Goal: Transaction & Acquisition: Download file/media

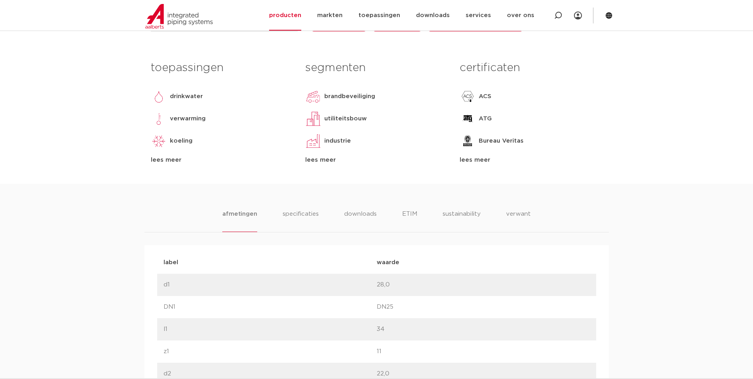
scroll to position [318, 0]
click at [301, 214] on li "specificaties" at bounding box center [301, 221] width 38 height 23
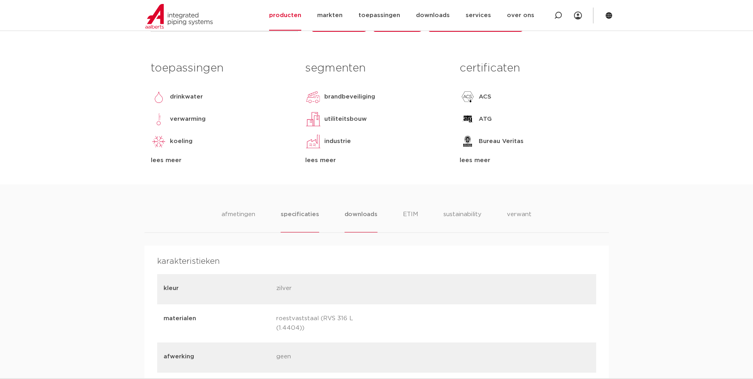
click at [351, 212] on li "downloads" at bounding box center [361, 221] width 33 height 23
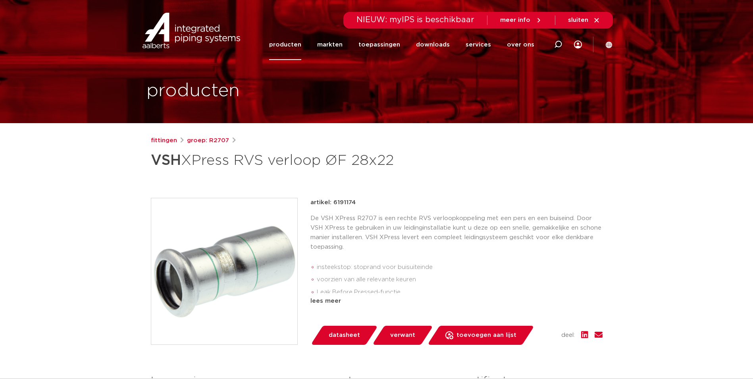
scroll to position [0, 0]
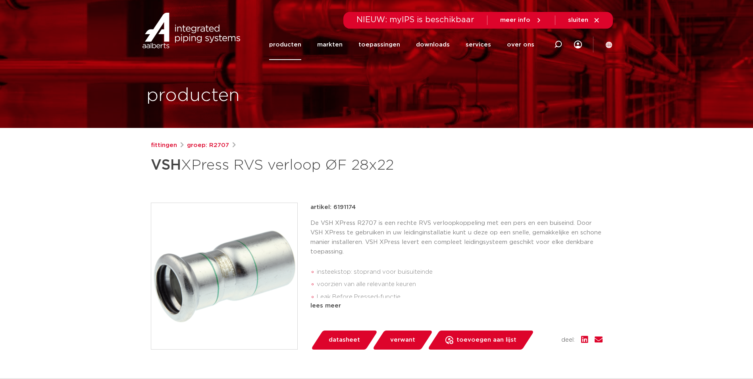
click at [241, 167] on h1 "VSH XPress RVS verloop ØF 28x22" at bounding box center [300, 165] width 298 height 24
drag, startPoint x: 157, startPoint y: 165, endPoint x: 267, endPoint y: 168, distance: 110.1
click at [267, 168] on h1 "VSH XPress RVS verloop ØF 28x22" at bounding box center [300, 165] width 298 height 24
click at [163, 164] on strong "VSH" at bounding box center [166, 165] width 30 height 14
drag, startPoint x: 151, startPoint y: 166, endPoint x: 267, endPoint y: 166, distance: 115.6
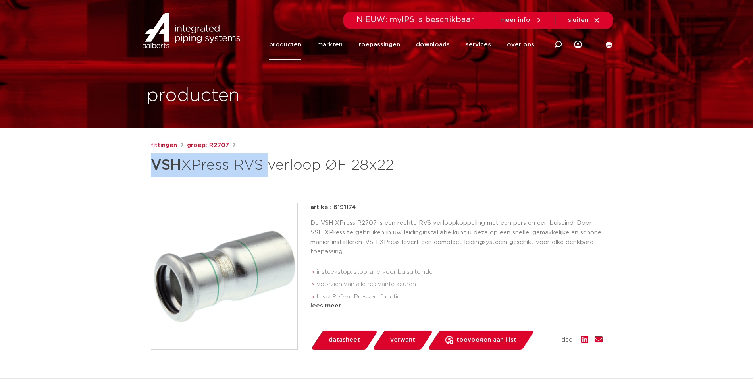
click at [267, 166] on h1 "VSH XPress RVS verloop ØF 28x22" at bounding box center [300, 165] width 298 height 24
copy h1 "VSH XPress RVS"
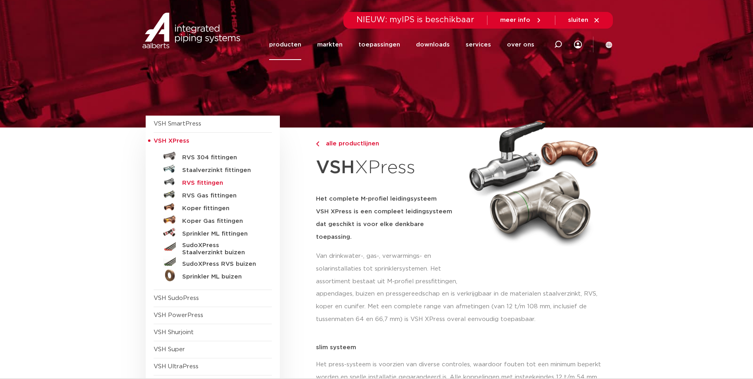
click at [199, 183] on h5 "RVS fittingen" at bounding box center [221, 183] width 79 height 7
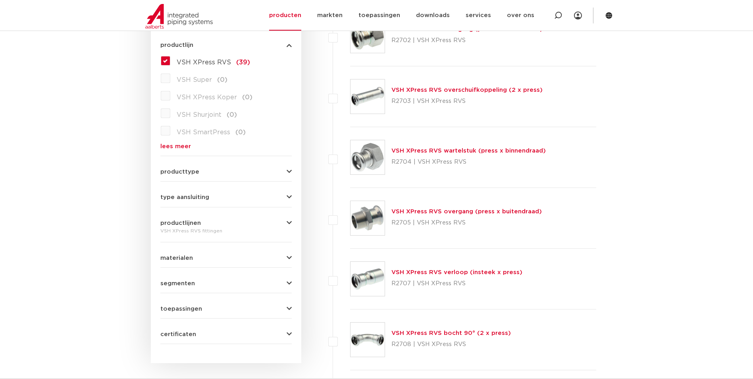
scroll to position [238, 0]
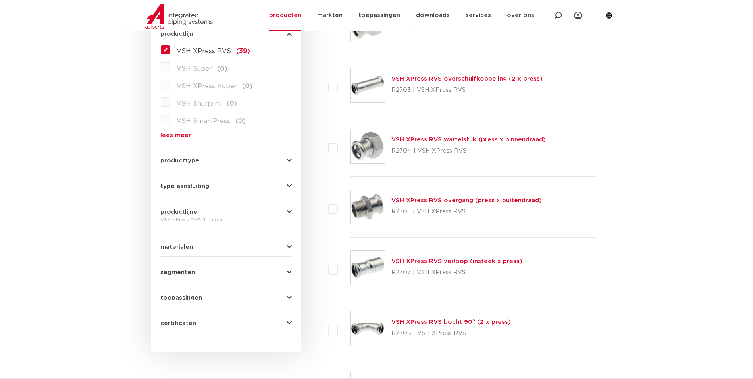
click at [198, 159] on button "producttype" at bounding box center [225, 161] width 131 height 6
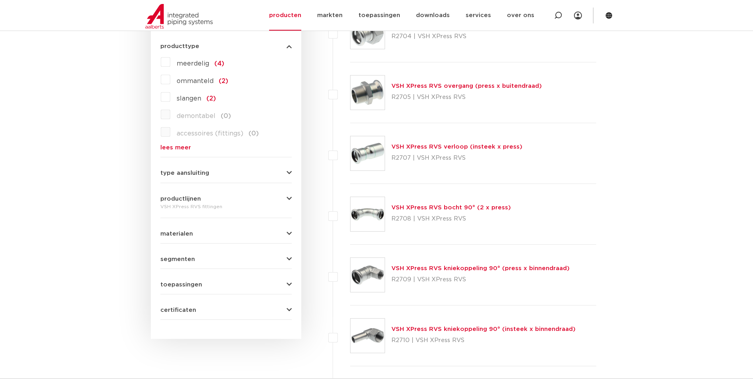
scroll to position [357, 0]
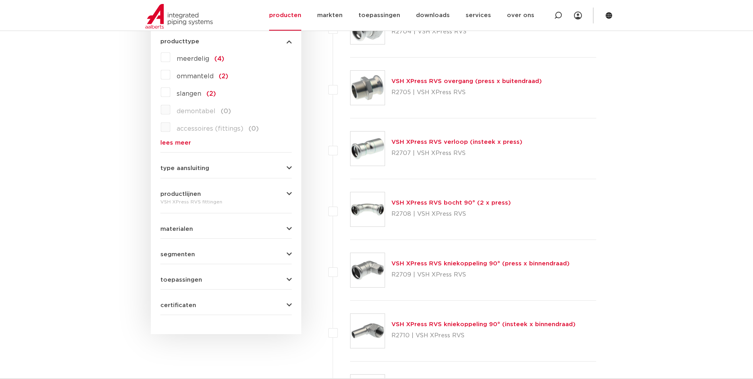
click at [195, 309] on form "zoek op naam of productnummer alle categorieën fittingen fittingen afsluiters b…" at bounding box center [225, 74] width 131 height 481
click at [200, 303] on button "certificaten" at bounding box center [225, 305] width 131 height 6
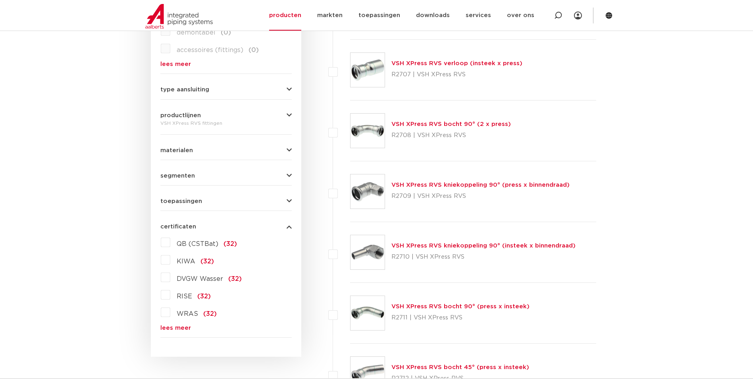
scroll to position [437, 0]
click at [170, 262] on label "KIWA (32)" at bounding box center [192, 259] width 44 height 13
click at [0, 0] on input "KIWA (32)" at bounding box center [0, 0] width 0 height 0
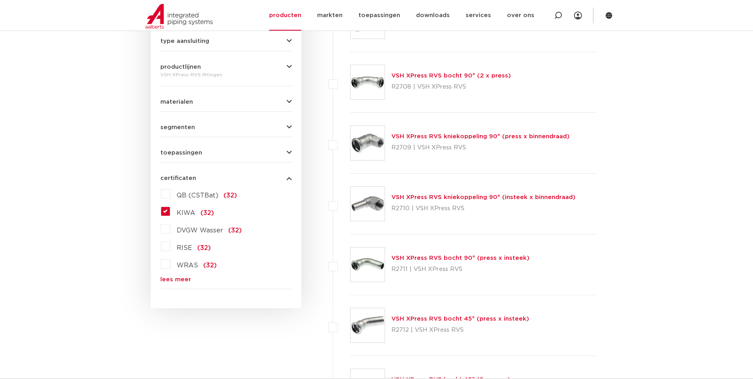
scroll to position [437, 0]
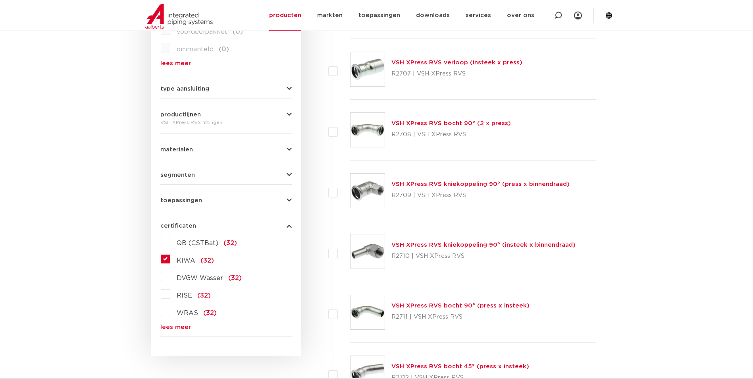
click at [178, 201] on span "toepassingen" at bounding box center [181, 200] width 42 height 6
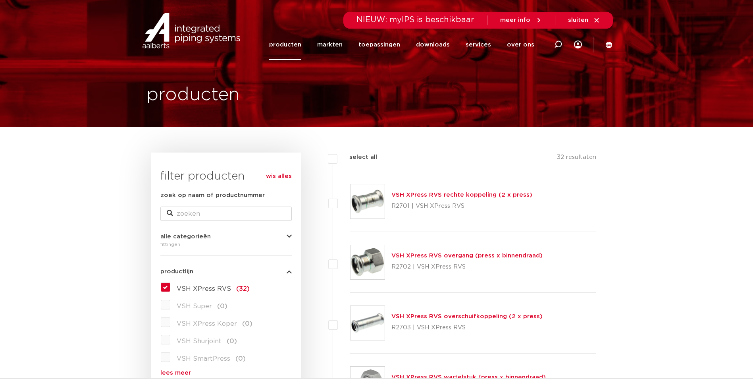
scroll to position [0, 0]
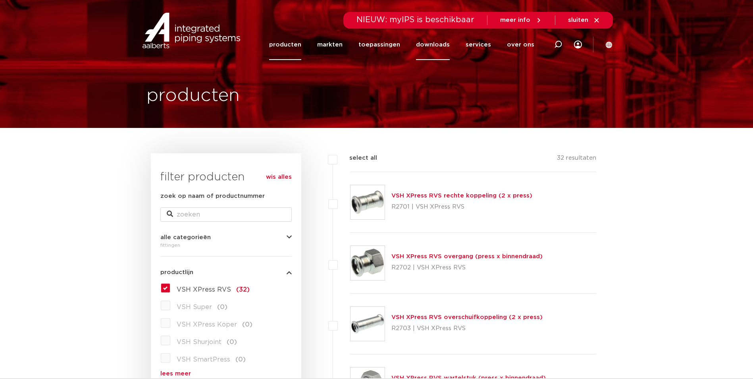
click at [440, 45] on link "downloads" at bounding box center [433, 44] width 34 height 31
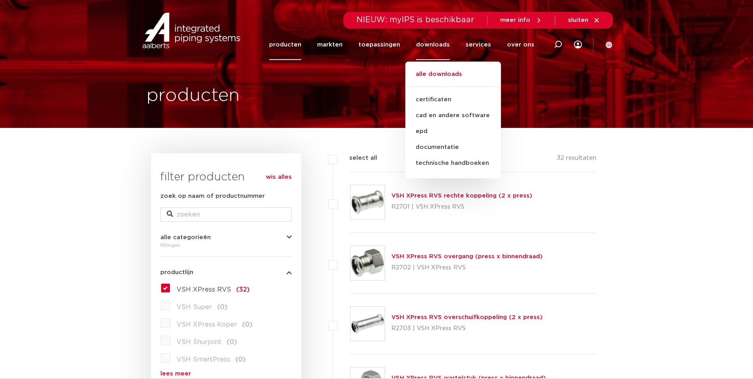
click at [442, 73] on link "alle downloads" at bounding box center [453, 77] width 96 height 17
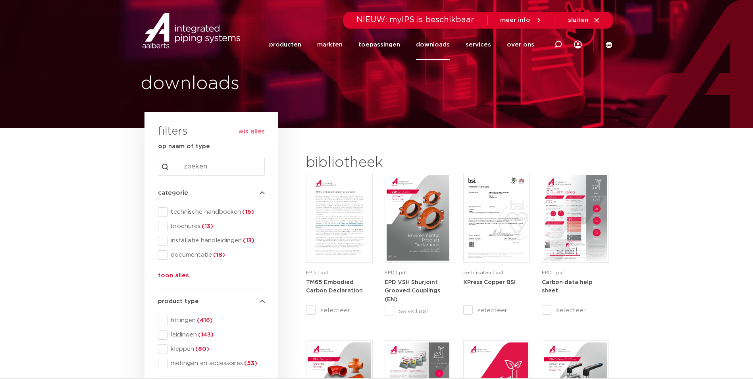
click at [199, 158] on input "Search content" at bounding box center [211, 167] width 107 height 18
paste input "VSH XPress RVS"
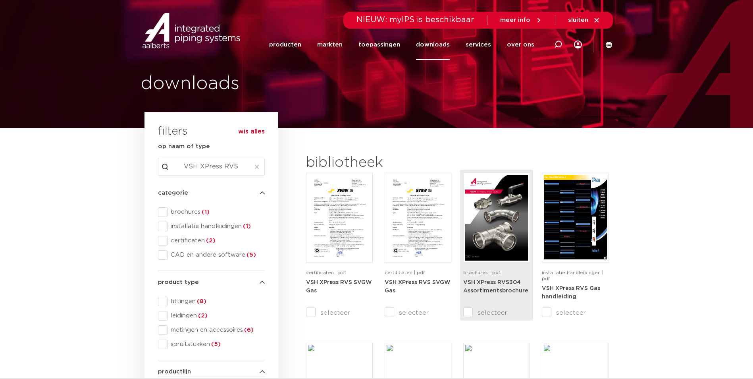
click at [497, 216] on img at bounding box center [496, 218] width 63 height 86
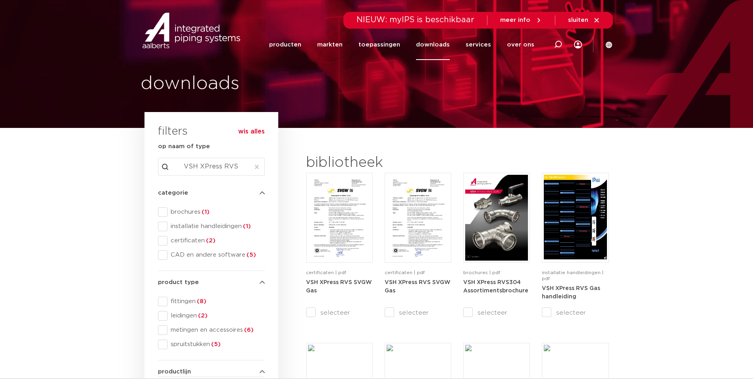
drag, startPoint x: 240, startPoint y: 167, endPoint x: 155, endPoint y: 163, distance: 85.1
click at [155, 164] on div "search downloads by name or type search Search content VSH XPress RVS Clear fil…" at bounding box center [211, 265] width 115 height 295
paste input "RVS BUIS 316 15X1,0 LG6"
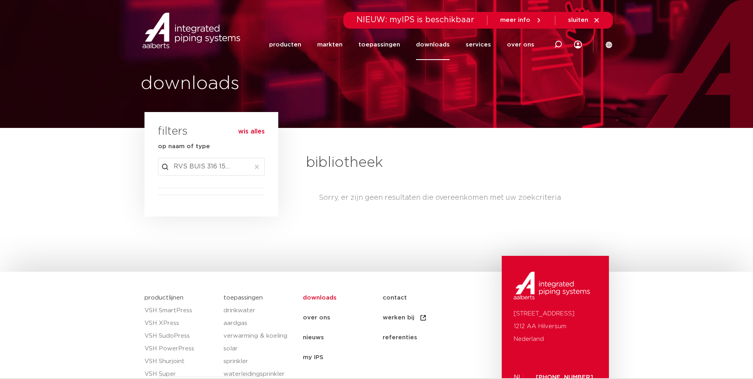
click at [207, 165] on input "VSH RVS BUIS 316 15X1,0 LG6" at bounding box center [211, 167] width 107 height 18
drag, startPoint x: 245, startPoint y: 165, endPoint x: 261, endPoint y: 164, distance: 16.3
click at [261, 164] on div "Search content VSH RVS BUIS 316 15X1,0 LG6 Clear" at bounding box center [211, 167] width 107 height 18
type input "VSH RVS BUIS 316 15X1,0"
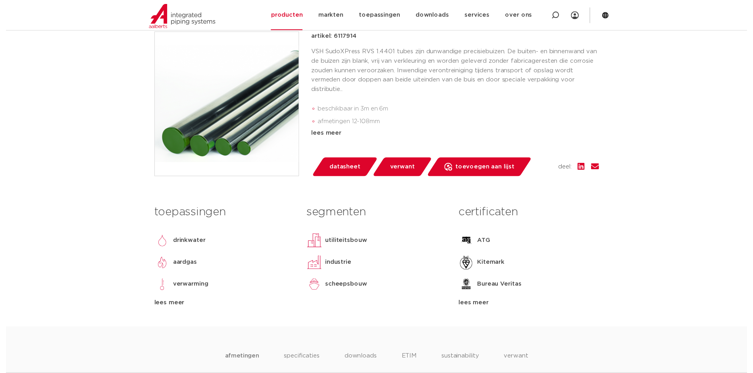
scroll to position [199, 0]
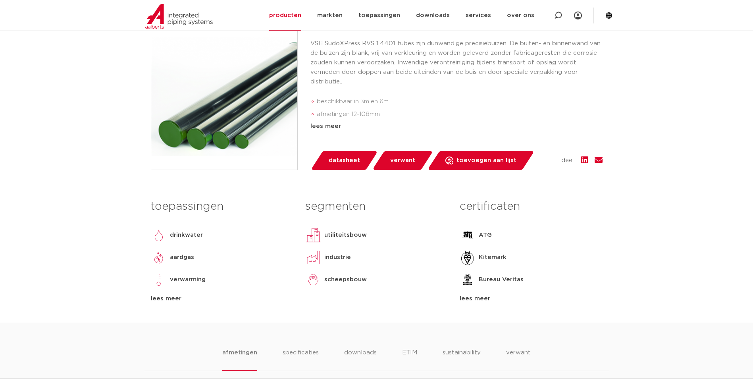
click at [352, 158] on span "datasheet" at bounding box center [344, 160] width 31 height 13
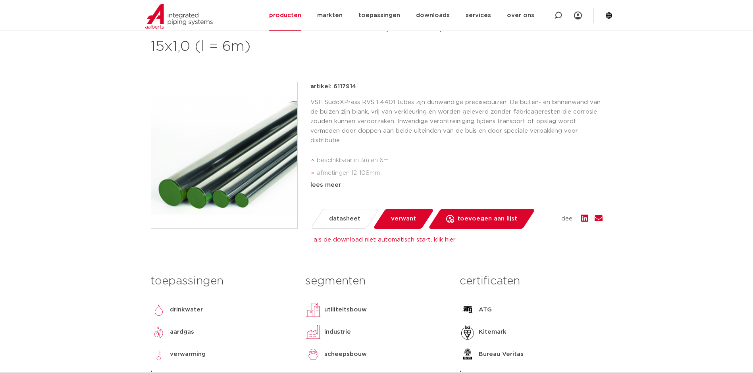
scroll to position [79, 0]
